Goal: Find specific fact: Find specific fact

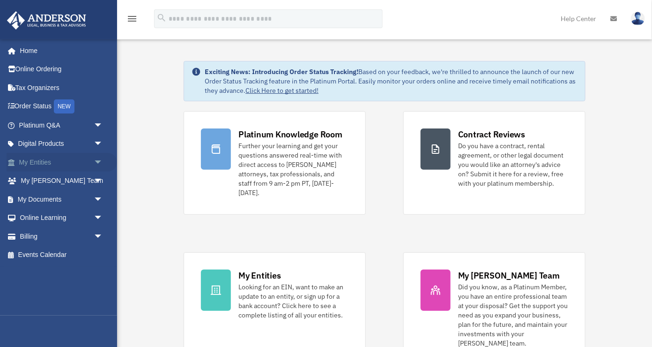
click at [28, 163] on link "My Entities arrow_drop_down" at bounding box center [62, 162] width 111 height 19
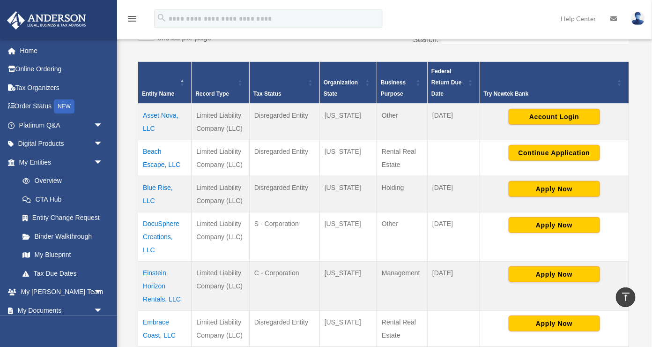
scroll to position [177, 0]
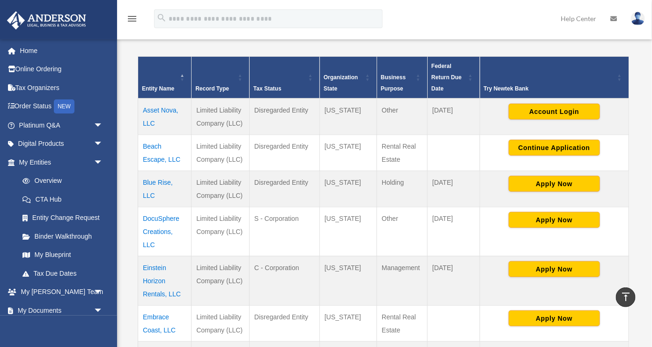
click at [166, 260] on td "Einstein Horizon Rentals, LLC" at bounding box center [164, 280] width 53 height 49
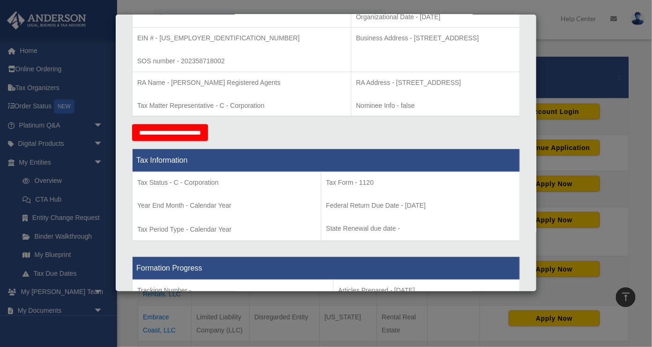
scroll to position [168, 0]
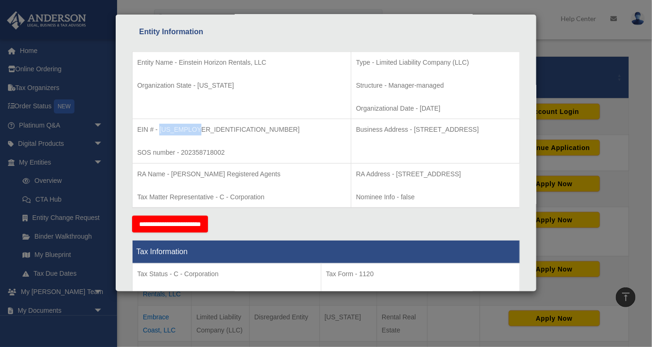
drag, startPoint x: 161, startPoint y: 127, endPoint x: 196, endPoint y: 128, distance: 35.2
click at [196, 128] on p "EIN # - [US_EMPLOYER_IDENTIFICATION_NUMBER]" at bounding box center [241, 130] width 209 height 12
copy p "[US_EMPLOYER_IDENTIFICATION_NUMBER]"
